Goal: Find specific page/section: Find specific page/section

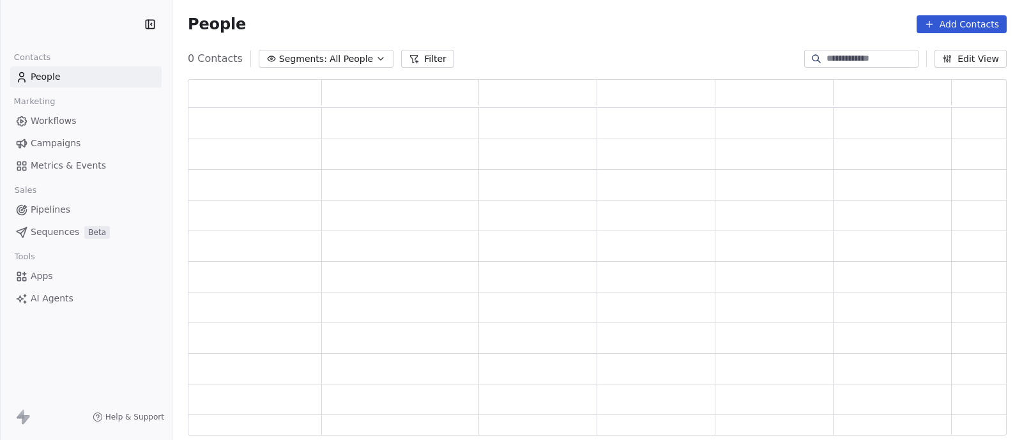
scroll to position [344, 806]
click at [370, 57] on span "All People" at bounding box center [359, 58] width 43 height 13
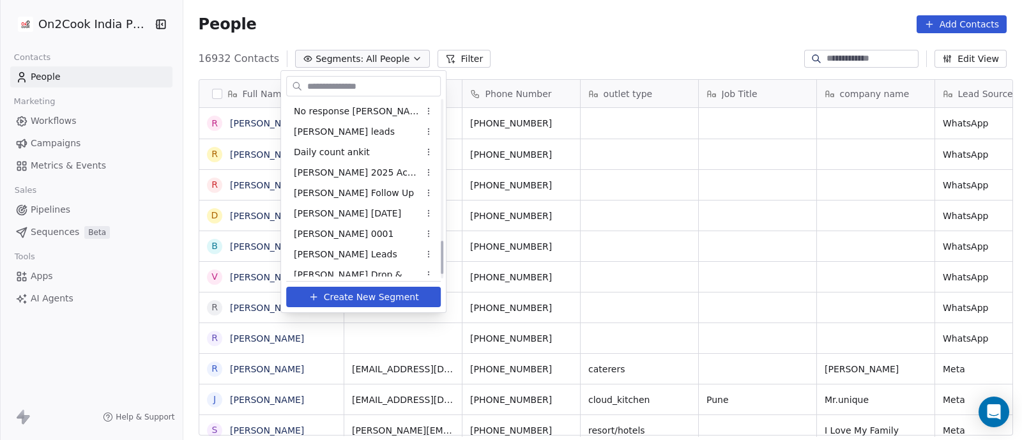
scroll to position [765, 0]
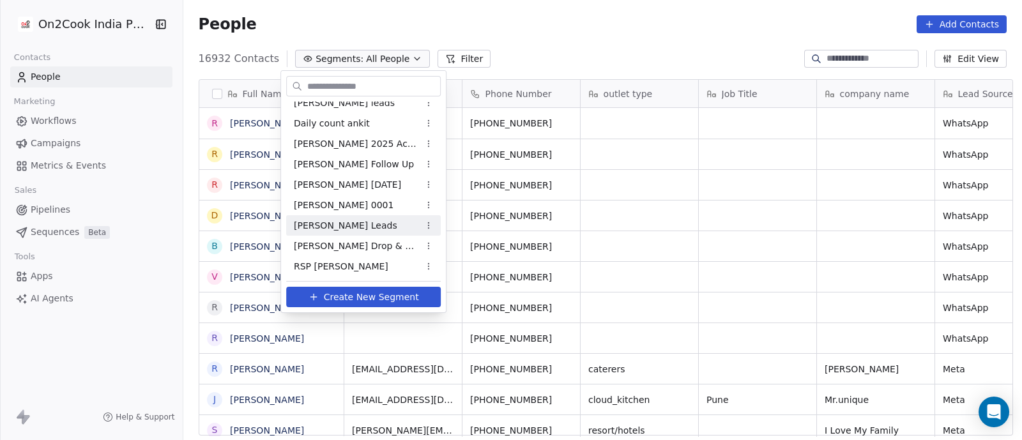
click at [335, 227] on span "[PERSON_NAME] Leads" at bounding box center [345, 225] width 103 height 13
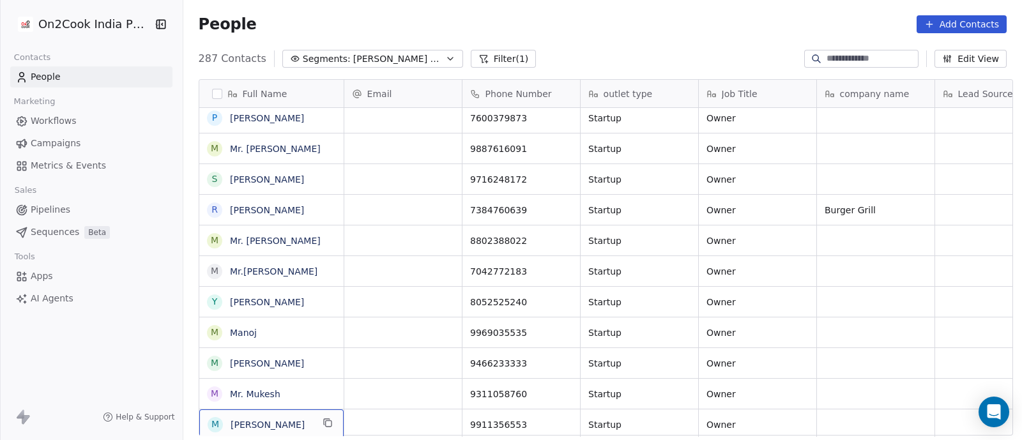
scroll to position [1324, 0]
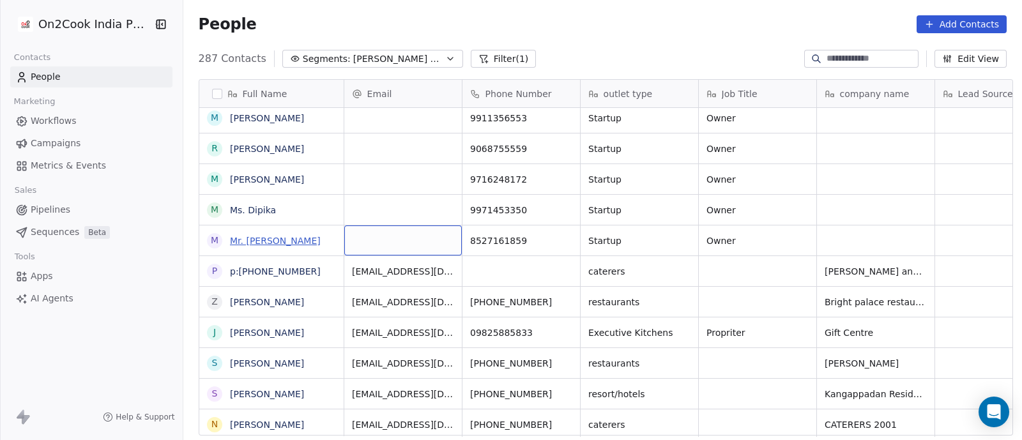
click at [236, 243] on link "Mr. [PERSON_NAME]" at bounding box center [275, 241] width 91 height 10
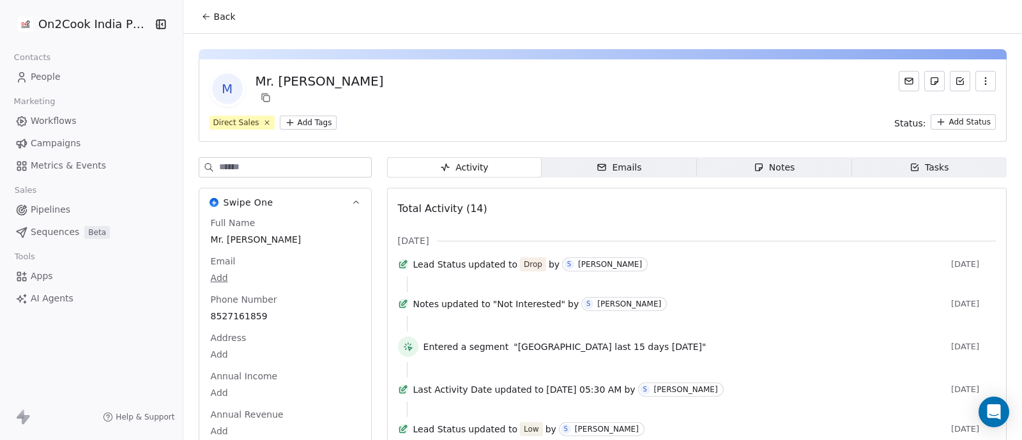
click at [214, 13] on span "Back" at bounding box center [225, 16] width 22 height 13
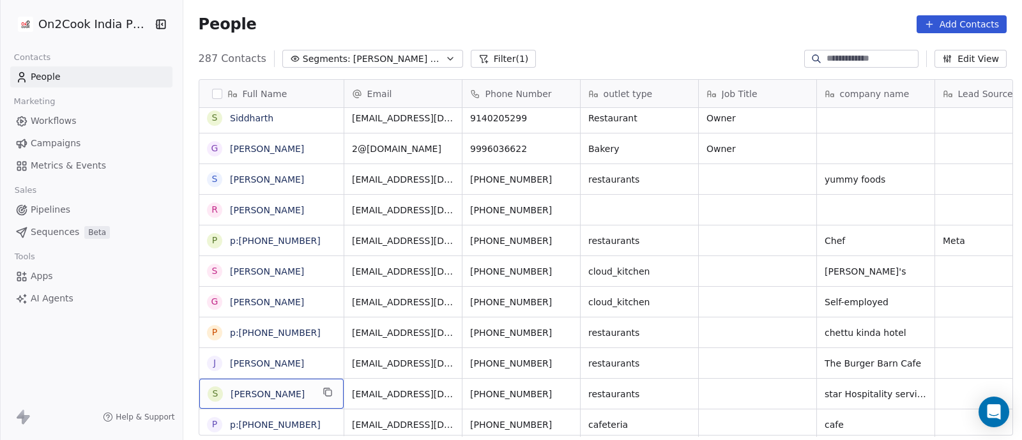
click at [826, 59] on input at bounding box center [870, 58] width 89 height 13
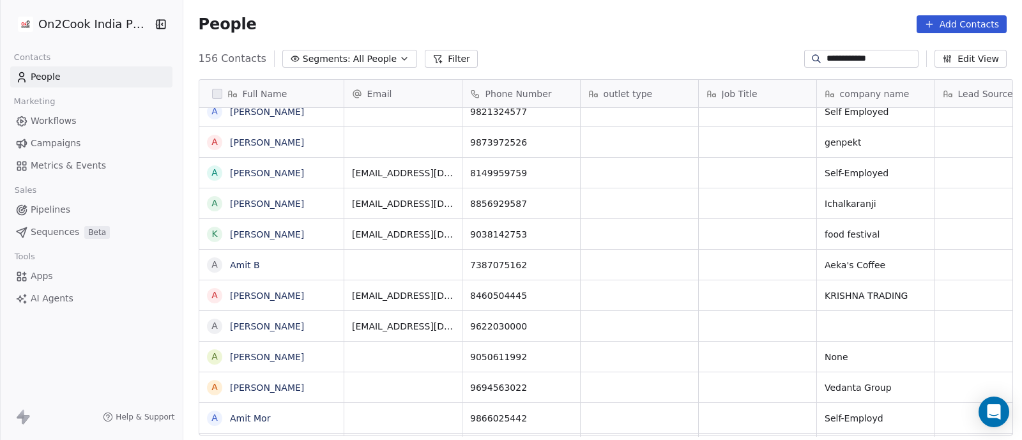
type input "**********"
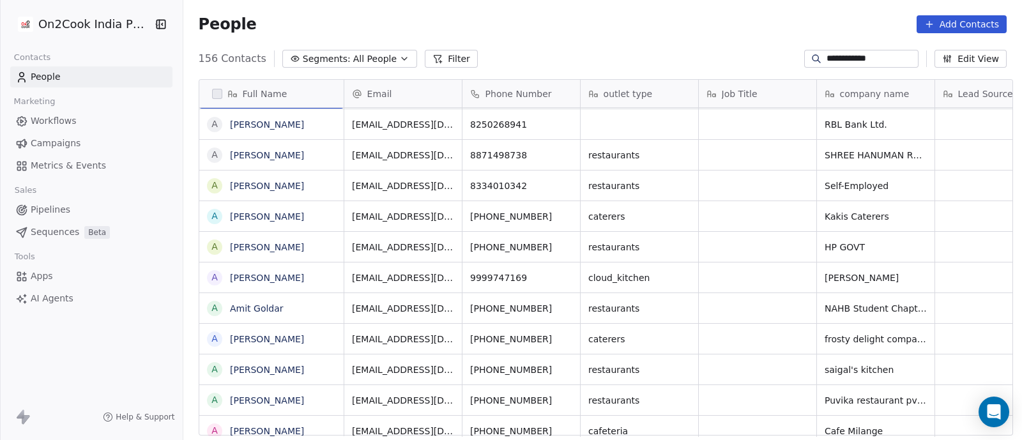
scroll to position [4077, 0]
